Goal: Information Seeking & Learning: Learn about a topic

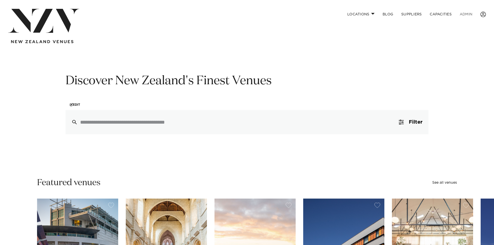
click at [467, 14] on link "ADMIN" at bounding box center [466, 14] width 21 height 11
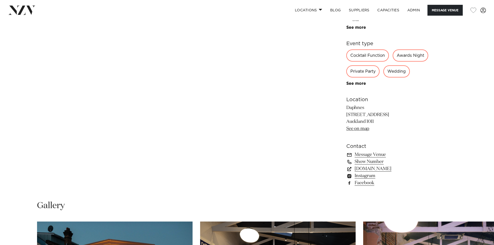
scroll to position [367, 0]
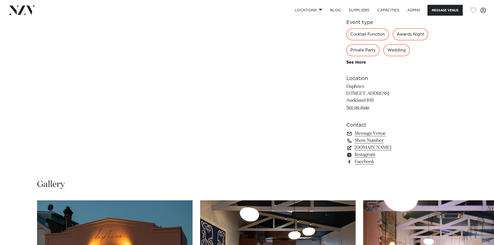
click at [369, 151] on link "[DOMAIN_NAME]" at bounding box center [387, 147] width 82 height 7
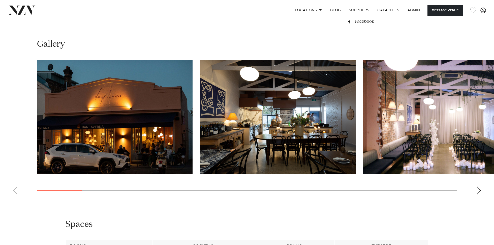
scroll to position [582, 0]
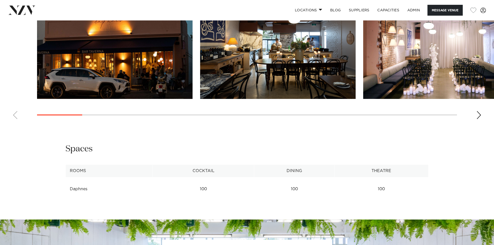
click at [271, 48] on img "2 / 24" at bounding box center [278, 42] width 156 height 114
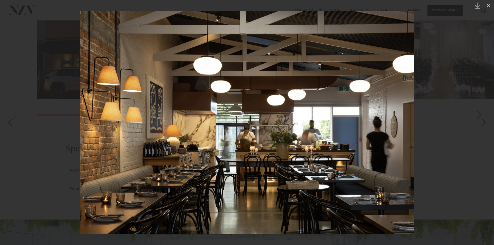
click at [35, 44] on div at bounding box center [247, 122] width 494 height 245
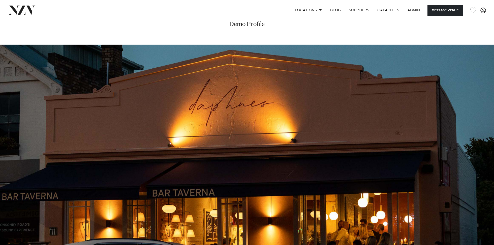
click at [252, 95] on img at bounding box center [247, 161] width 494 height 232
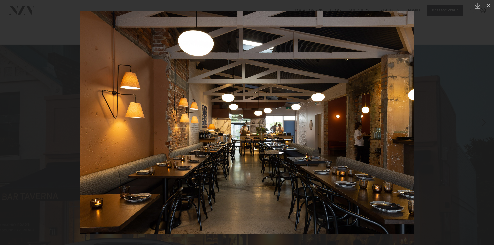
click at [69, 58] on div at bounding box center [247, 122] width 494 height 245
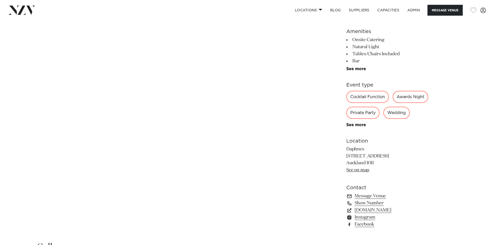
scroll to position [307, 0]
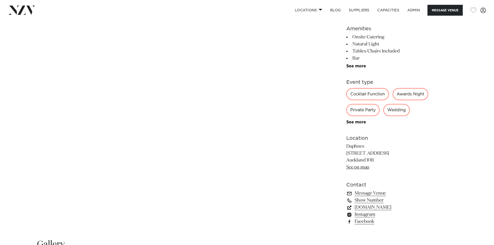
click at [370, 211] on link "www.daphnes.co.nz" at bounding box center [387, 207] width 82 height 7
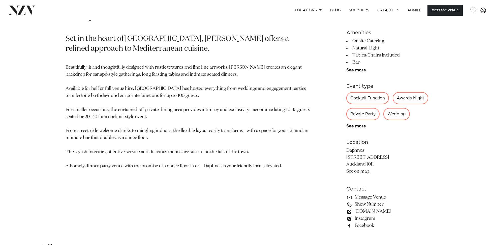
scroll to position [278, 0]
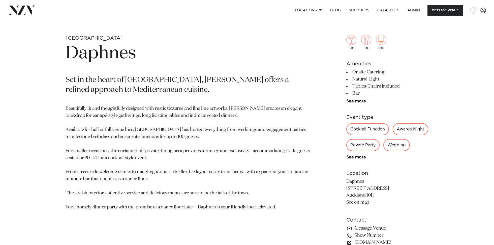
scroll to position [270, 0]
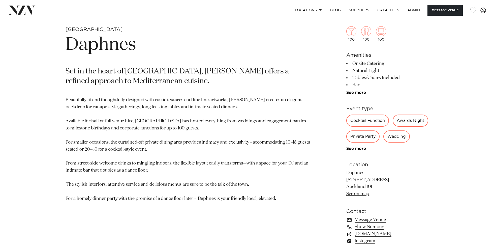
click at [199, 151] on p "Beautifully lit and thoughtfully designed with rustic textures and fine line ar…" at bounding box center [188, 149] width 245 height 105
